Goal: Transaction & Acquisition: Purchase product/service

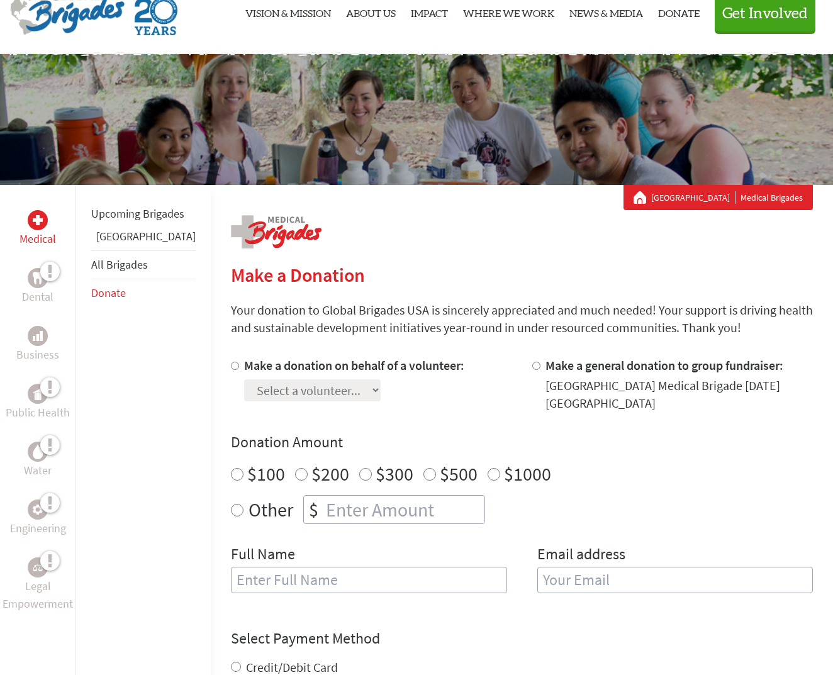
scroll to position [51, 0]
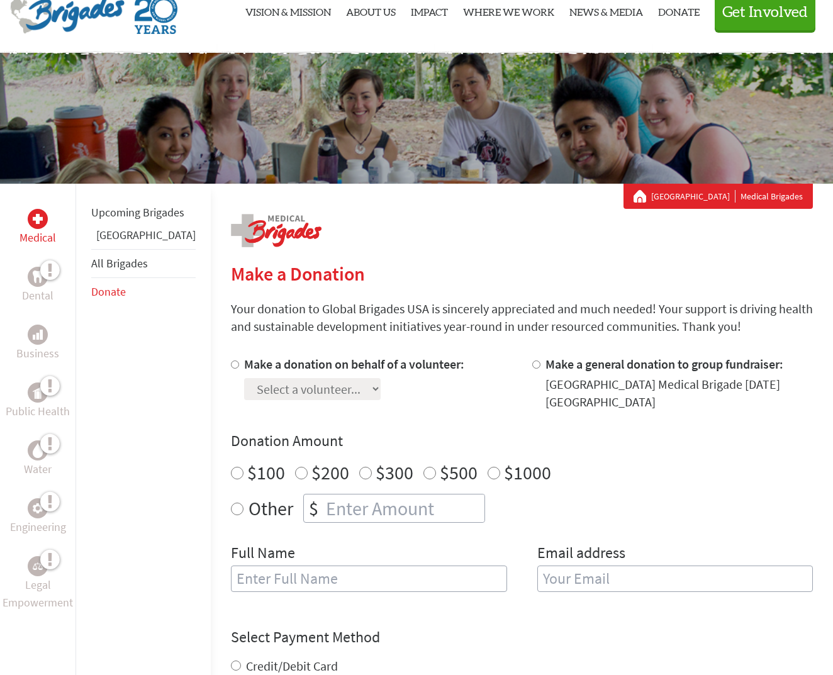
click at [231, 505] on input "Other" at bounding box center [237, 509] width 13 height 13
radio input "true"
click at [323, 511] on input "number" at bounding box center [403, 509] width 161 height 28
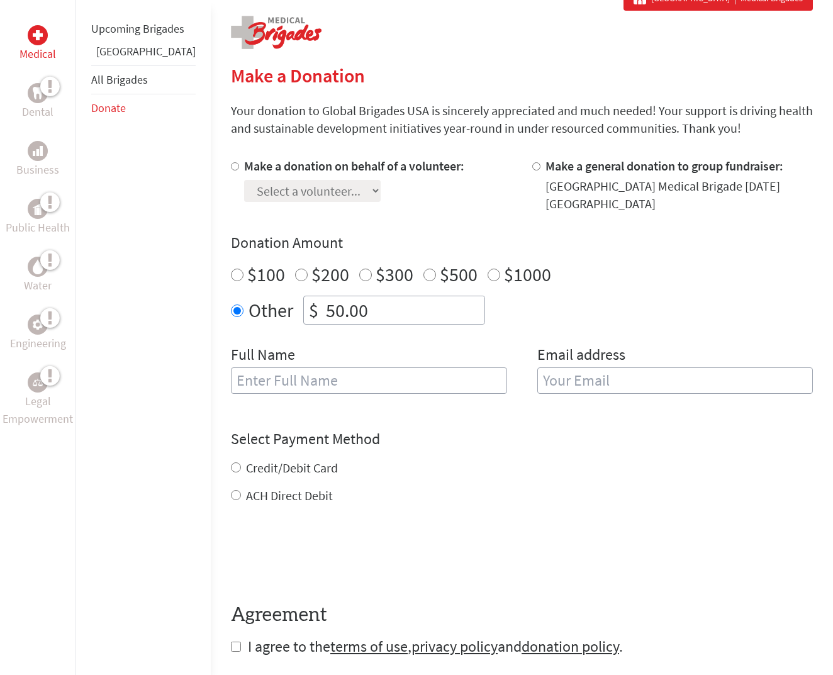
scroll to position [254, 0]
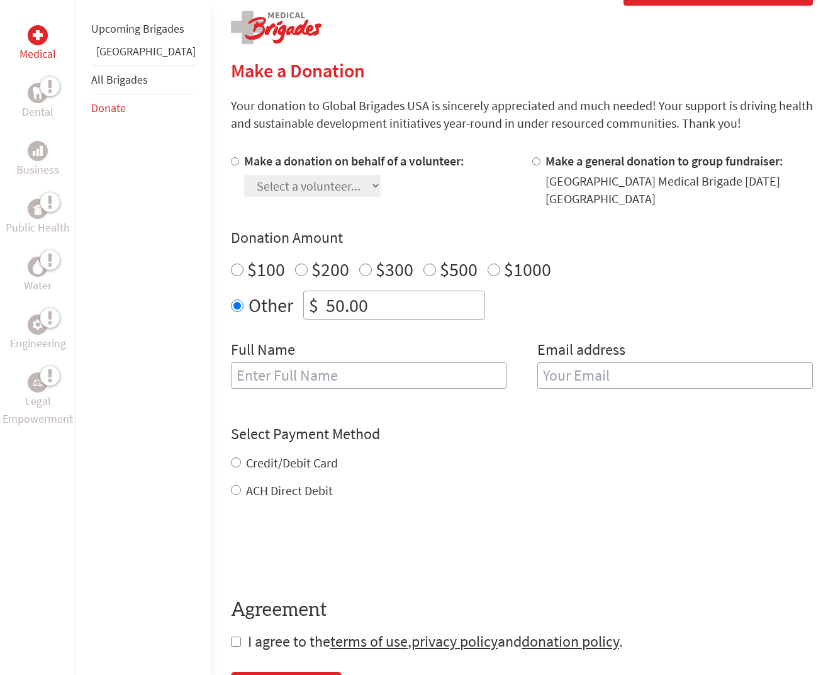
type input "50.00"
type input "[PERSON_NAME]"
type input "[EMAIL_ADDRESS][DOMAIN_NAME]"
click at [231, 464] on div "Credit/Debit Card ACH Direct Debit" at bounding box center [522, 476] width 582 height 45
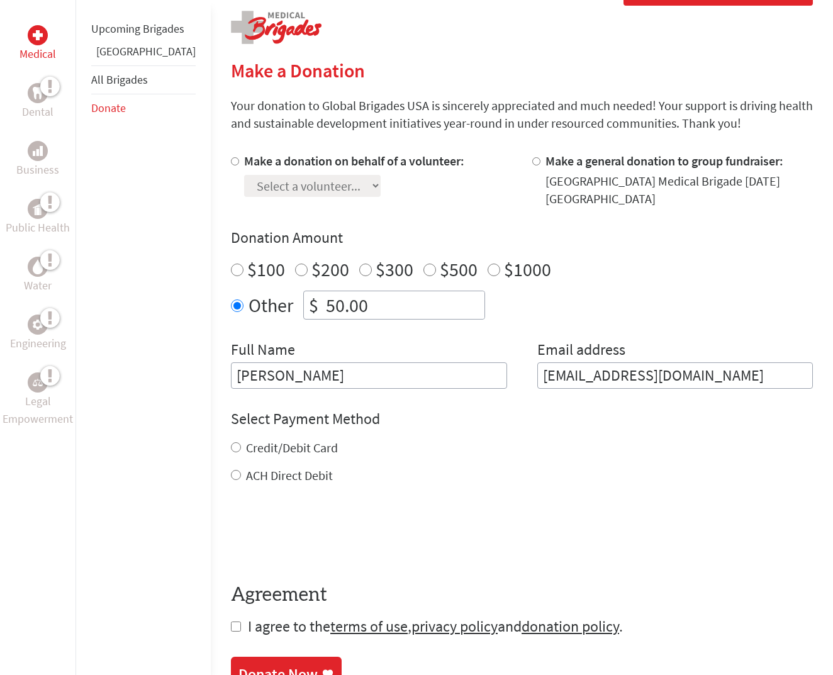
click at [231, 452] on input "Credit/Debit Card" at bounding box center [236, 447] width 10 height 10
radio input "true"
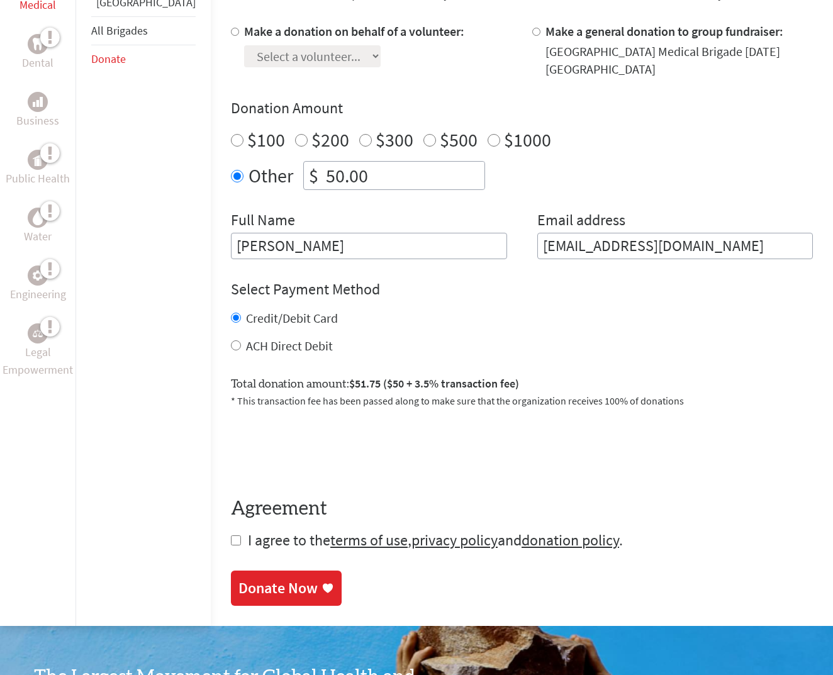
scroll to position [385, 0]
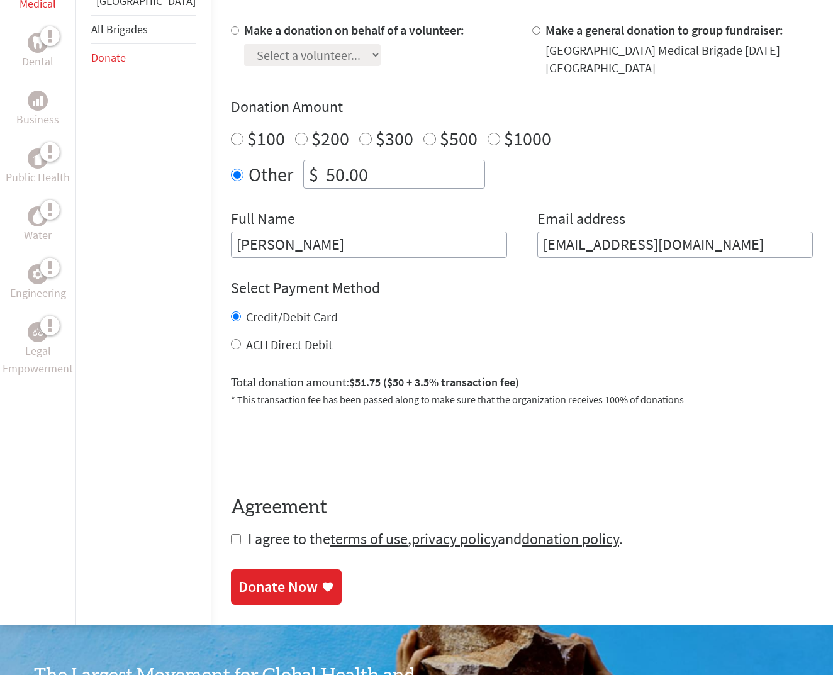
click at [231, 543] on input "checkbox" at bounding box center [236, 539] width 10 height 10
checkbox input "true"
click at [257, 589] on div "Donate Now" at bounding box center [277, 588] width 79 height 20
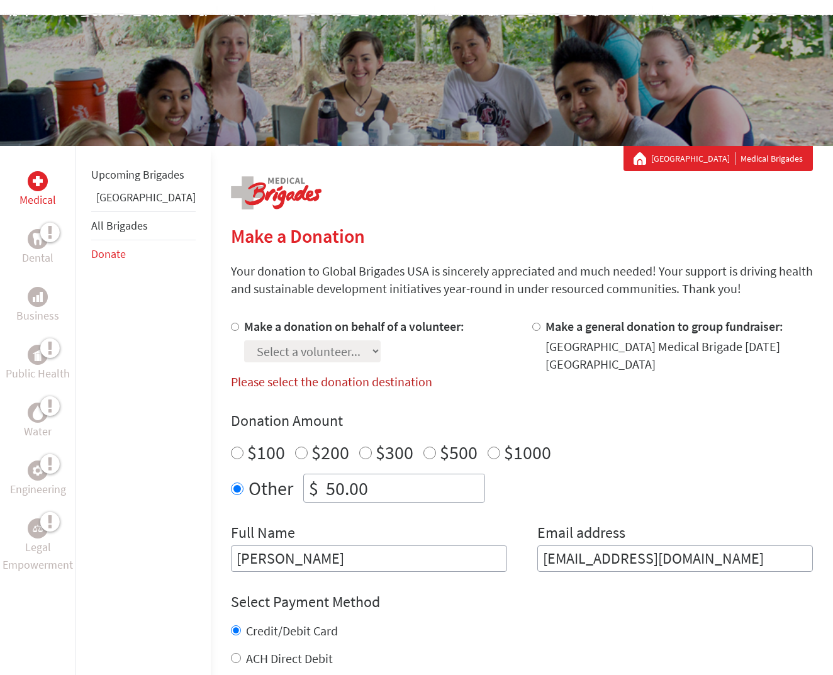
scroll to position [67, 0]
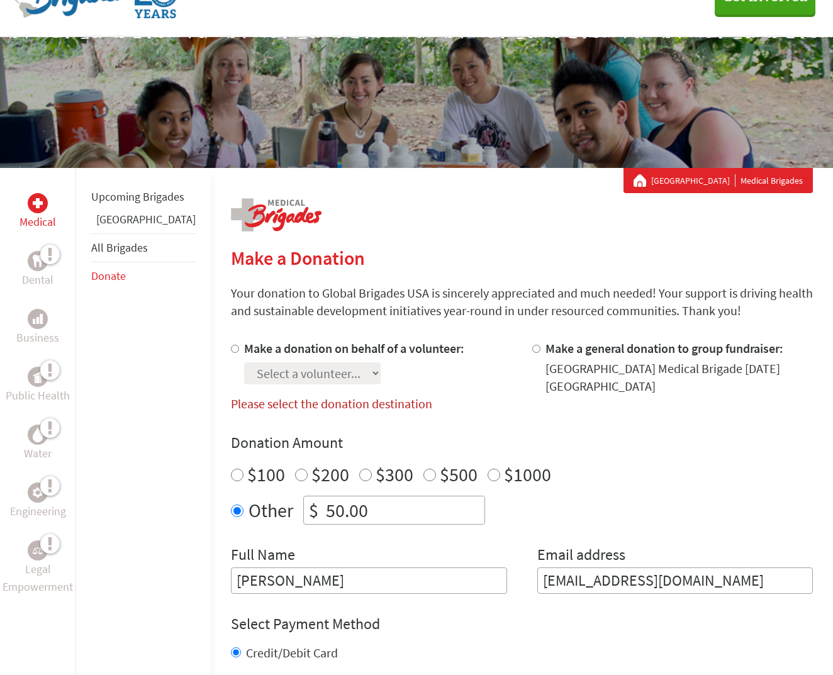
click at [231, 351] on input "Make a donation on behalf of a volunteer:" at bounding box center [235, 349] width 8 height 8
radio input "true"
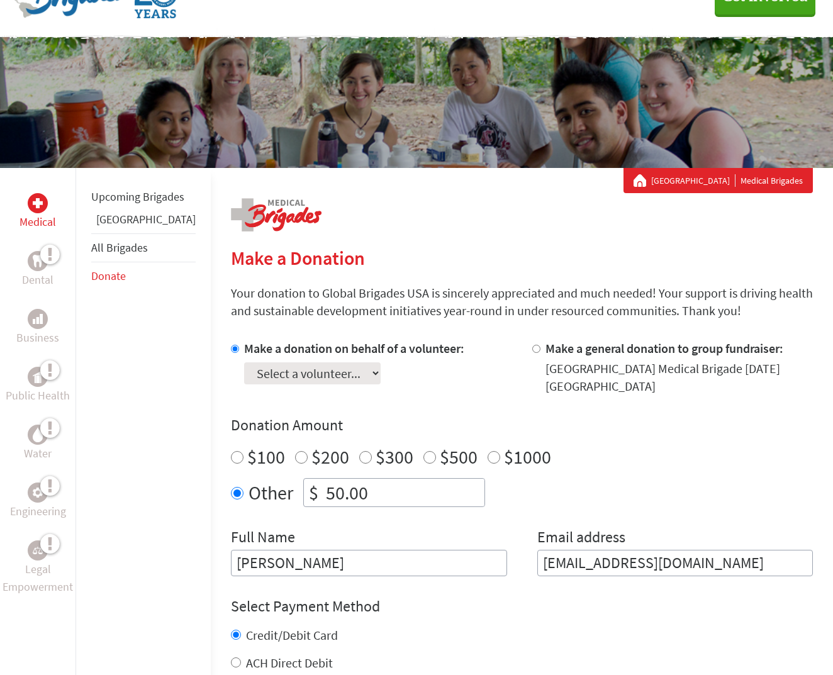
select select "73864213-93E6-11F0-9E6E-42010A400005"
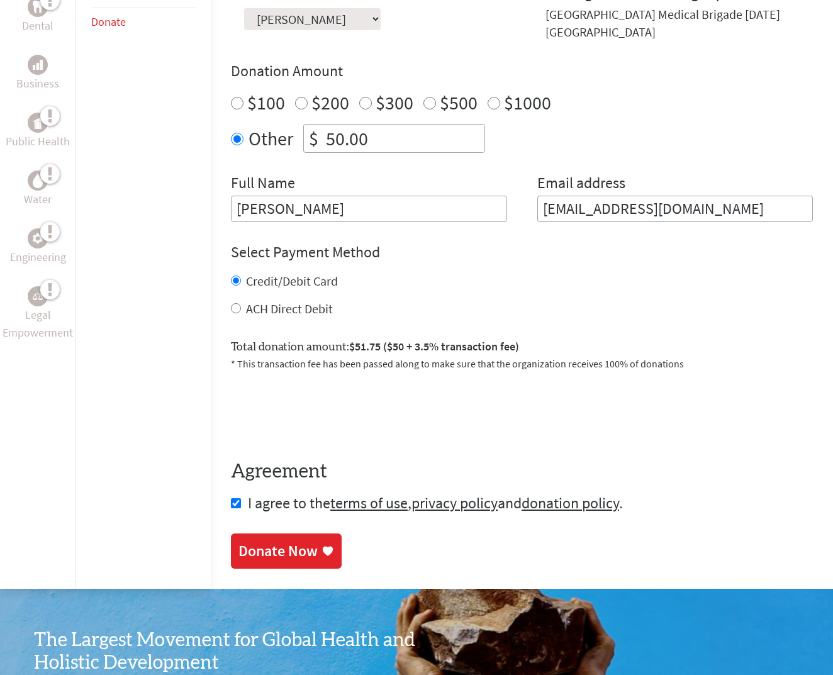
scroll to position [423, 0]
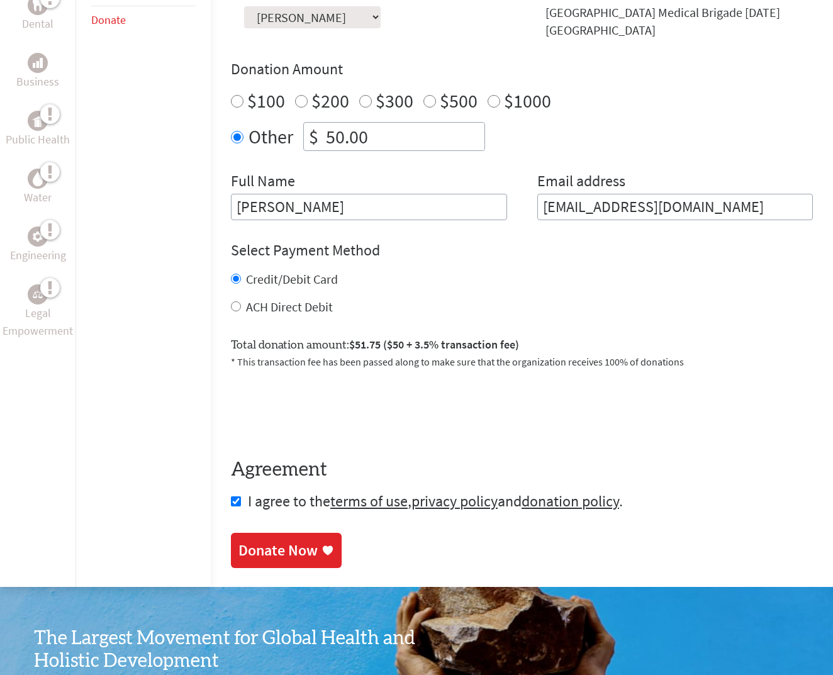
click at [249, 549] on div "Donate Now" at bounding box center [277, 550] width 79 height 20
